Goal: Information Seeking & Learning: Learn about a topic

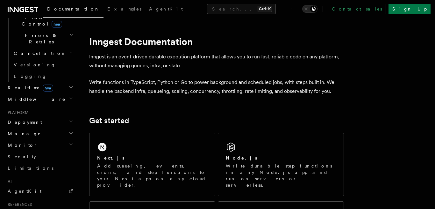
scroll to position [228, 0]
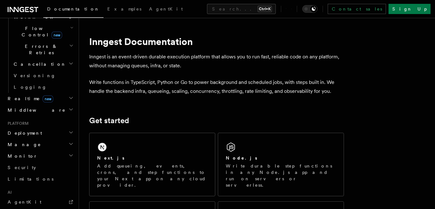
click at [58, 139] on h2 "Manage" at bounding box center [40, 144] width 70 height 11
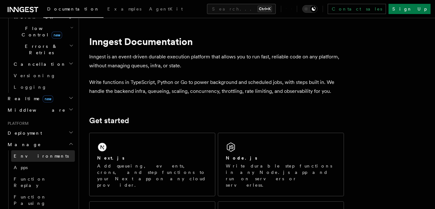
click at [30, 153] on span "Environments" at bounding box center [41, 155] width 55 height 5
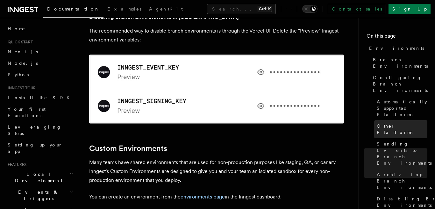
scroll to position [11, 0]
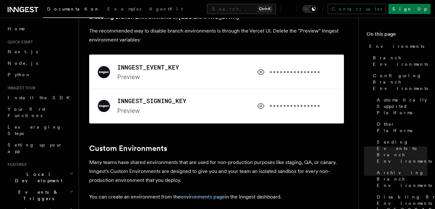
click at [64, 168] on h2 "Local Development" at bounding box center [40, 177] width 70 height 18
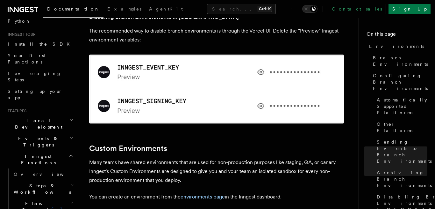
scroll to position [73, 0]
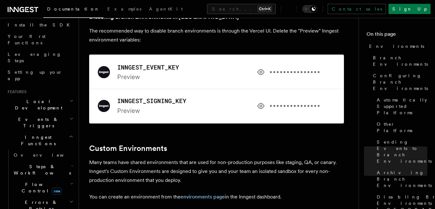
click at [58, 131] on h2 "Inngest Functions" at bounding box center [40, 140] width 70 height 18
click at [61, 131] on h2 "Inngest Functions" at bounding box center [40, 140] width 70 height 18
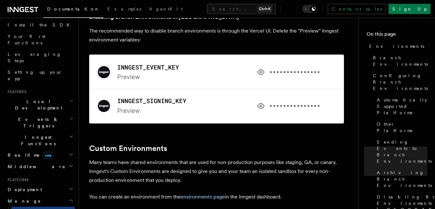
click at [50, 149] on h2 "Realtime new" at bounding box center [40, 154] width 70 height 11
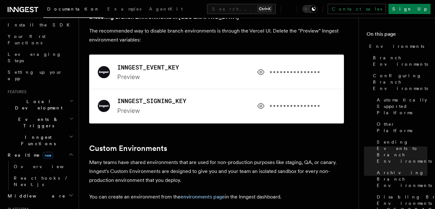
click at [50, 149] on h2 "Realtime new" at bounding box center [40, 154] width 70 height 11
click at [46, 161] on h2 "Middleware" at bounding box center [40, 166] width 70 height 11
click at [66, 161] on h2 "Middleware" at bounding box center [40, 166] width 70 height 11
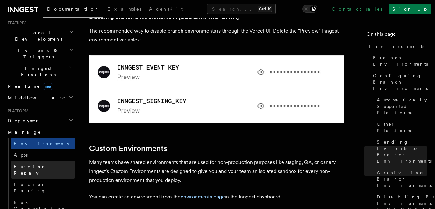
scroll to position [145, 0]
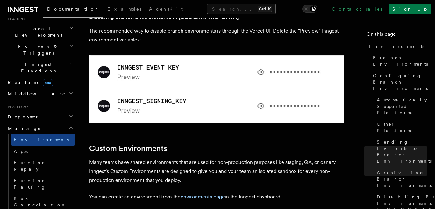
click at [207, 7] on button "Search... Ctrl+K" at bounding box center [241, 9] width 69 height 10
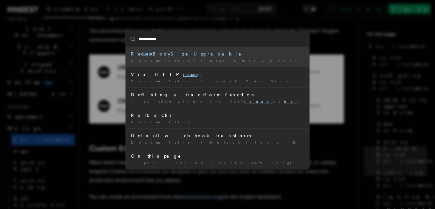
type input "**********"
click at [161, 54] on div "Request Body Size Upgradable" at bounding box center [217, 54] width 173 height 6
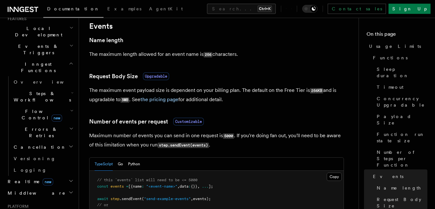
scroll to position [508, 0]
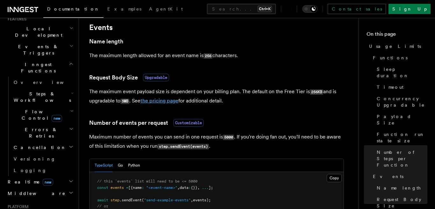
click at [159, 104] on link "the pricing page" at bounding box center [159, 100] width 38 height 6
